Goal: Information Seeking & Learning: Learn about a topic

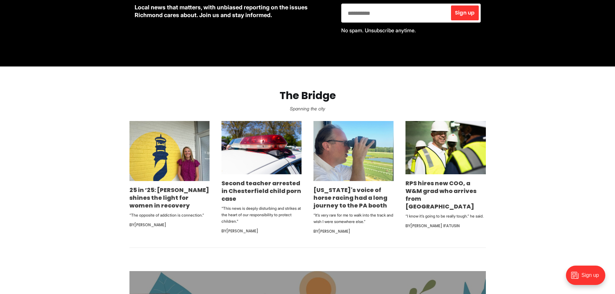
scroll to position [323, 0]
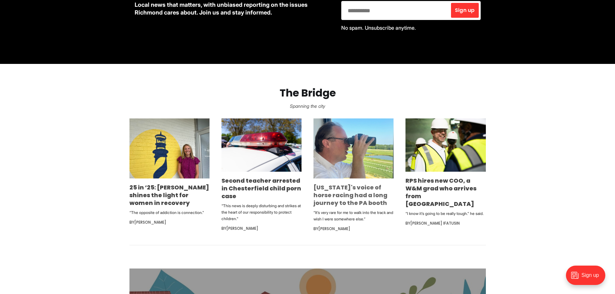
click at [348, 194] on link "[US_STATE]'s voice of horse racing had a long journey to the PA booth" at bounding box center [350, 195] width 74 height 24
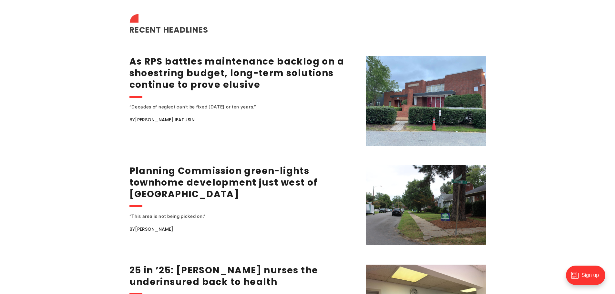
scroll to position [373, 0]
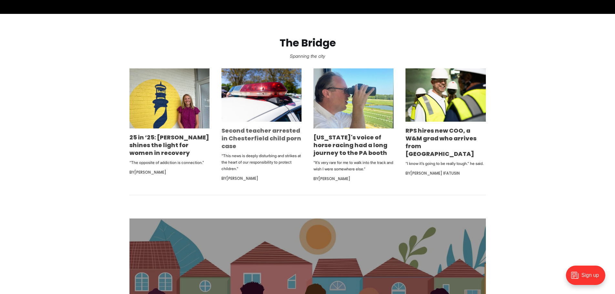
click at [245, 134] on link "Second teacher arrested in Chesterfield child porn case" at bounding box center [261, 138] width 80 height 24
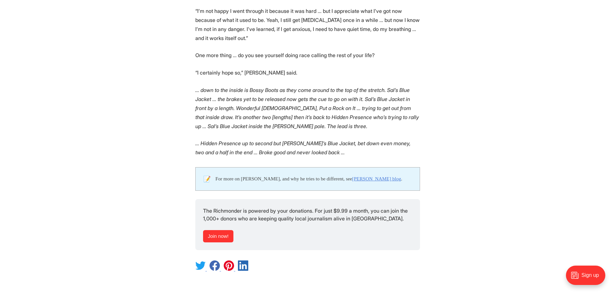
scroll to position [1484, 0]
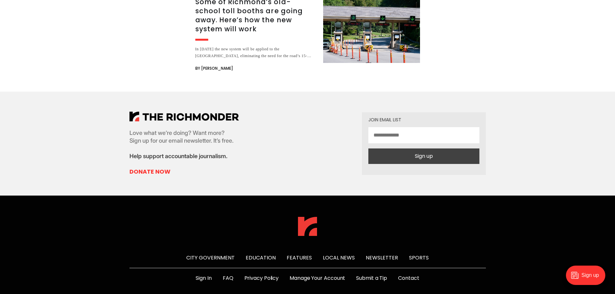
scroll to position [871, 0]
